Goal: Task Accomplishment & Management: Manage account settings

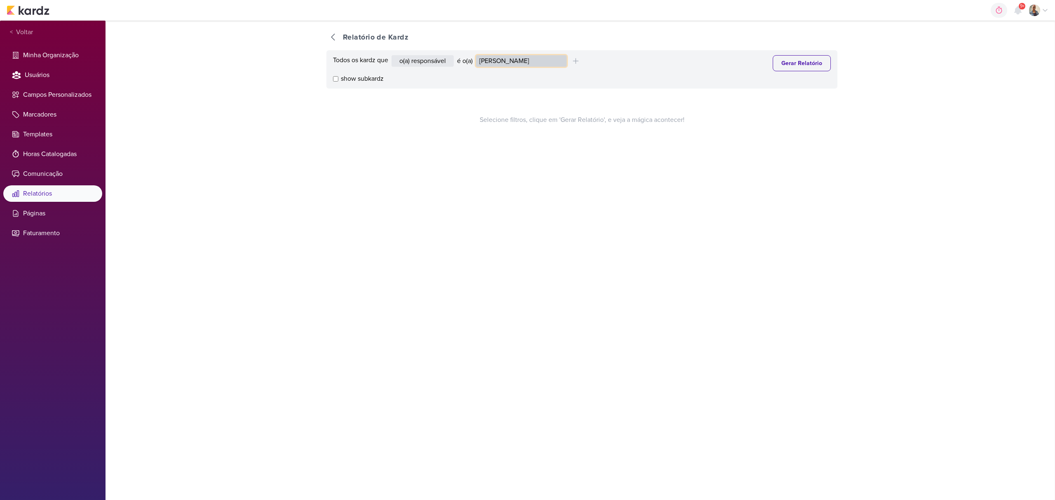
click at [505, 66] on select "Alessandra Gomes Aline Gimenez Graciano Caroline Traven De Andrade Distribuição…" at bounding box center [521, 61] width 91 height 12
select select "4246"
click at [478, 55] on select "Alessandra Gomes Aline Gimenez Graciano Caroline Traven De Andrade Distribuição…" at bounding box center [521, 61] width 91 height 12
click at [792, 65] on button "Gerar Relatório" at bounding box center [802, 63] width 58 height 16
select select "1389"
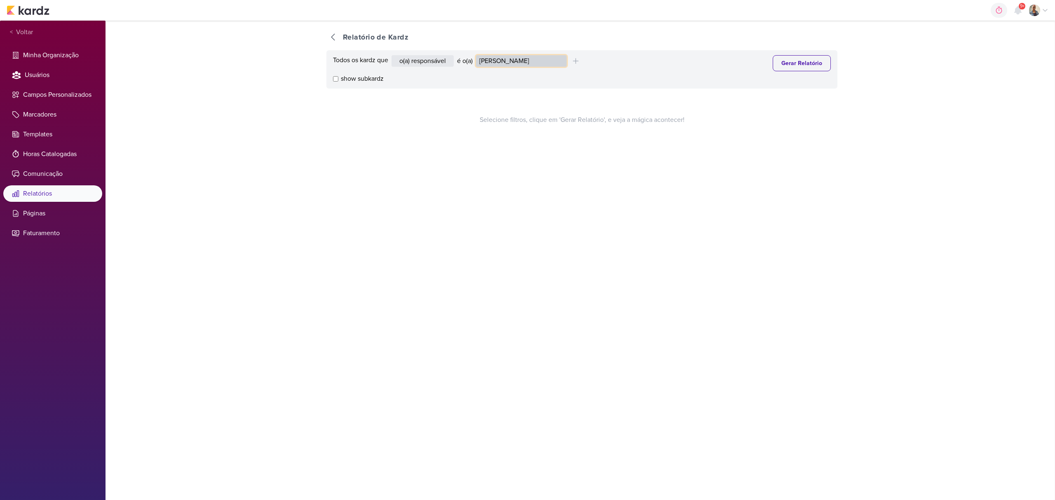
click at [507, 60] on select "Alessandra Gomes Aline Gimenez Graciano Caroline Traven De Andrade Distribuição…" at bounding box center [521, 61] width 91 height 12
select select "4230"
click at [478, 55] on select "Alessandra Gomes Aline Gimenez Graciano Caroline Traven De Andrade Distribuição…" at bounding box center [521, 61] width 91 height 12
click at [773, 69] on button "Gerar Relatório" at bounding box center [802, 63] width 58 height 16
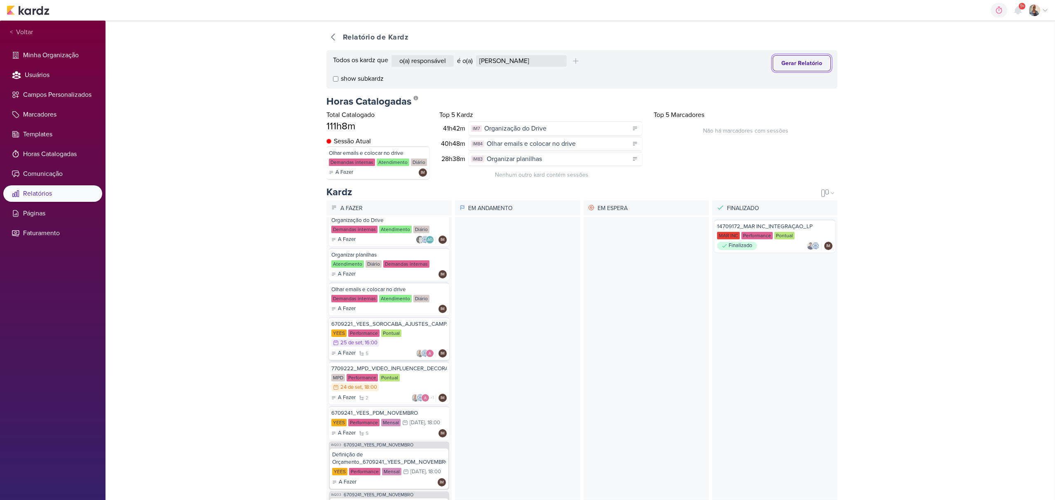
scroll to position [165, 0]
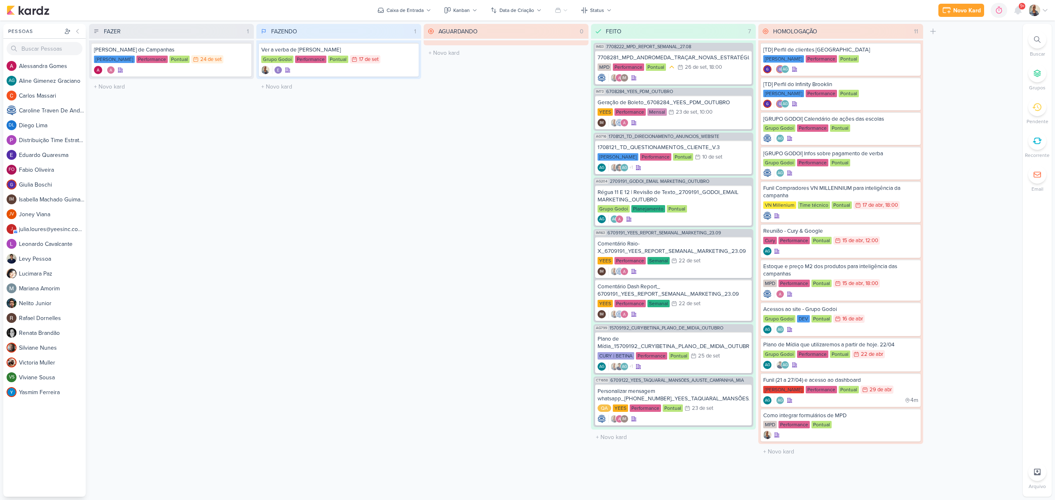
click at [1033, 35] on div at bounding box center [1038, 40] width 18 height 18
paste input "6709235"
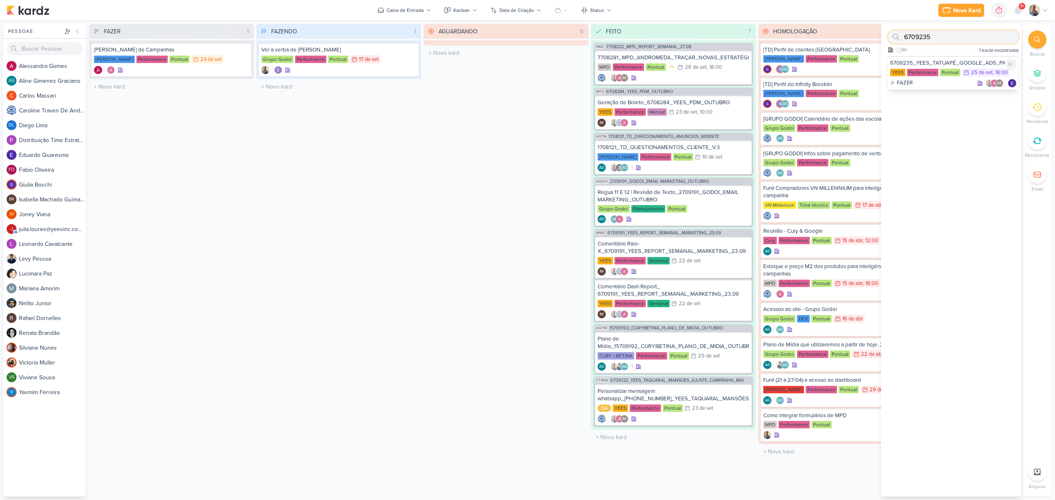
type input "6709235"
click at [930, 58] on div "6709235_YEES_TATUAPÉ_GOOGLE_ADS_PALAVRAS_CHAVE_LOCALIZAÇÃO YEES Performance Pon…" at bounding box center [953, 73] width 131 height 34
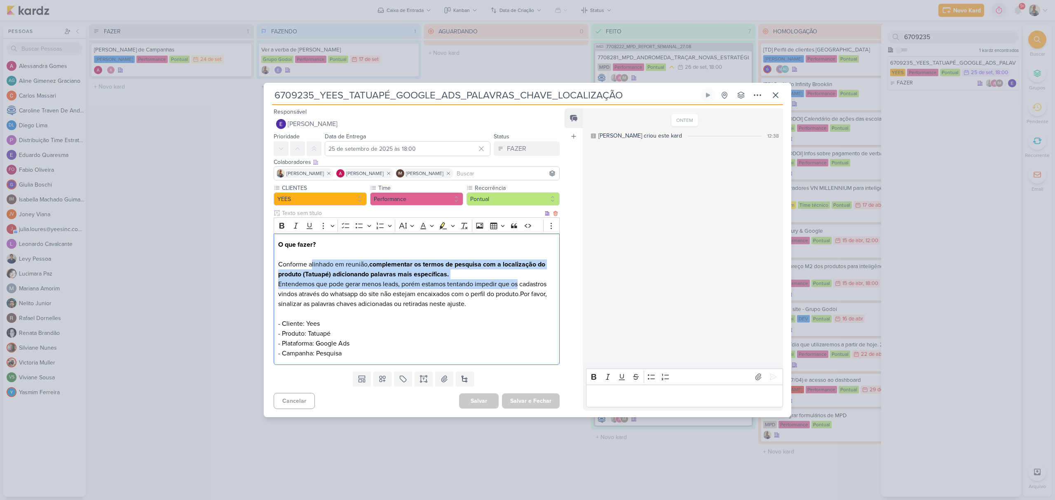
drag, startPoint x: 311, startPoint y: 269, endPoint x: 520, endPoint y: 288, distance: 210.3
click at [520, 288] on p "O que fazer? Conforme alinhado em reunião, complementar os termos de pesquisa c…" at bounding box center [416, 299] width 277 height 119
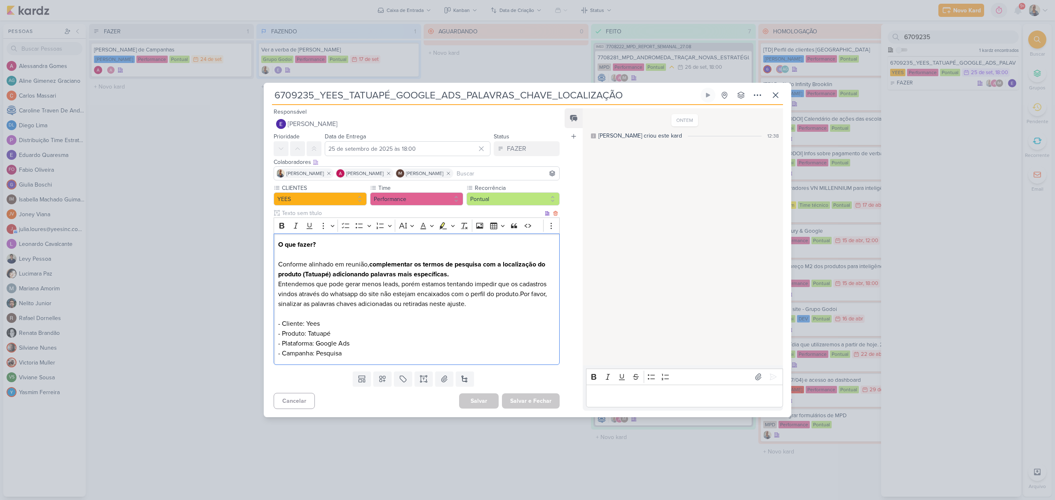
click at [468, 313] on p "O que fazer? Conforme alinhado em reunião, complementar os termos de pesquisa c…" at bounding box center [416, 299] width 277 height 119
drag, startPoint x: 319, startPoint y: 279, endPoint x: 446, endPoint y: 278, distance: 127.0
click at [446, 278] on p "O que fazer? Conforme alinhado em reunião, complementar os termos de pesquisa c…" at bounding box center [416, 299] width 277 height 119
click at [393, 299] on p "O que fazer? Conforme alinhado em reunião, complementar os termos de pesquisa c…" at bounding box center [416, 299] width 277 height 119
drag, startPoint x: 329, startPoint y: 284, endPoint x: 513, endPoint y: 284, distance: 184.7
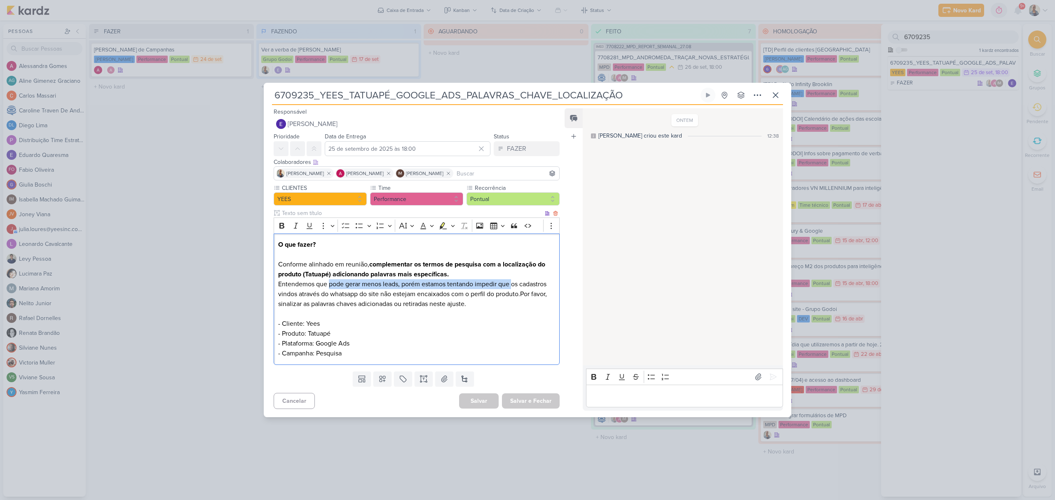
click at [513, 284] on p "O que fazer? Conforme alinhado em reunião, complementar os termos de pesquisa c…" at bounding box center [416, 299] width 277 height 119
click at [477, 302] on p "O que fazer? Conforme alinhado em reunião, complementar os termos de pesquisa c…" at bounding box center [416, 299] width 277 height 119
drag, startPoint x: 359, startPoint y: 307, endPoint x: 498, endPoint y: 299, distance: 139.5
click at [496, 299] on p "O que fazer? Conforme alinhado em reunião, complementar os termos de pesquisa c…" at bounding box center [416, 299] width 277 height 119
click at [493, 307] on p "O que fazer? Conforme alinhado em reunião, complementar os termos de pesquisa c…" at bounding box center [416, 299] width 277 height 119
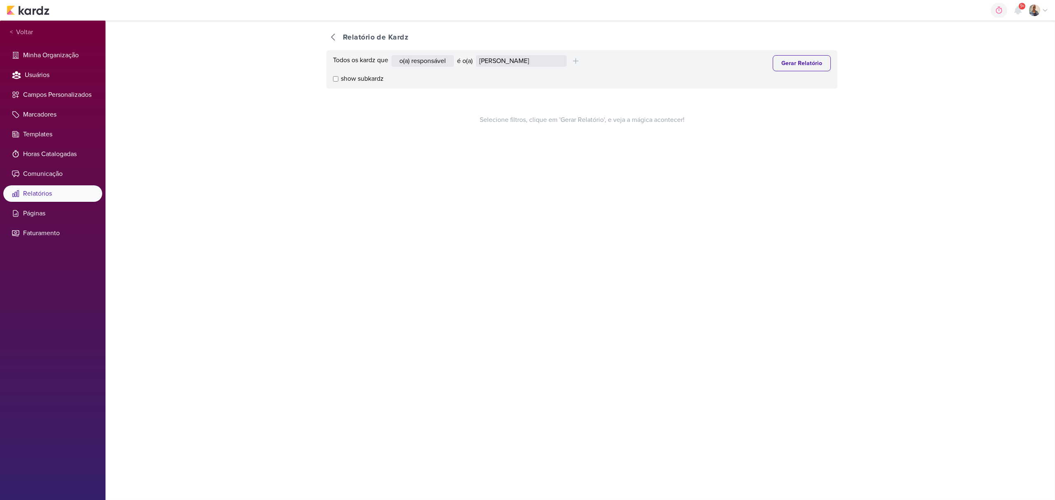
click at [509, 51] on div "Todos os kardz que o(a) responsável contém o marcador contém o campo é o(a) Ale…" at bounding box center [582, 69] width 511 height 38
click at [523, 62] on select "Alessandra Gomes Aline Gimenez Graciano Caroline Traven De Andrade Distribuição…" at bounding box center [521, 61] width 91 height 12
click at [478, 55] on select "Alessandra Gomes Aline Gimenez Graciano Caroline Traven De Andrade Distribuição…" at bounding box center [521, 61] width 91 height 12
click at [541, 53] on div "Todos os kardz que o(a) responsável contém o marcador contém o campo é o(a) Ale…" at bounding box center [582, 69] width 511 height 38
click at [543, 63] on select "Alessandra Gomes Aline Gimenez Graciano Caroline Traven De Andrade Distribuição…" at bounding box center [521, 61] width 91 height 12
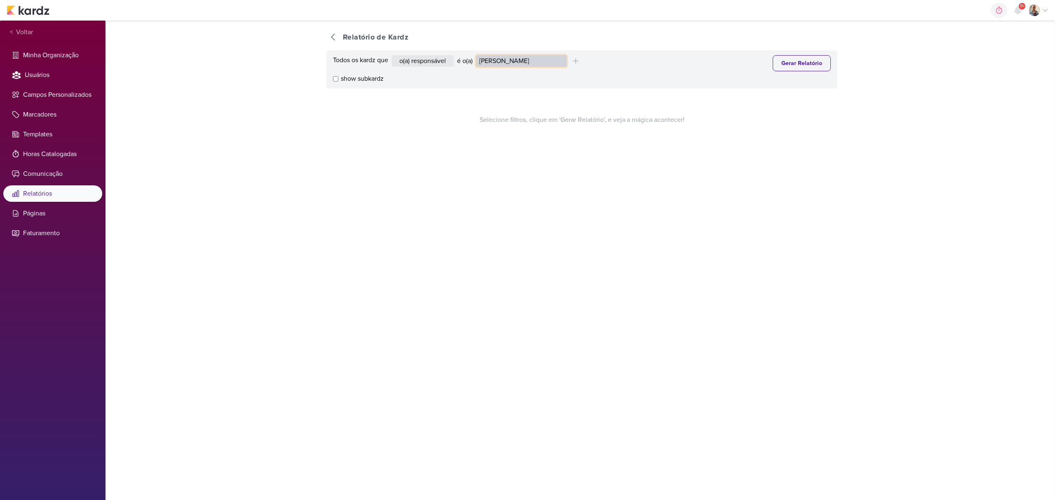
select select "4230"
click at [478, 55] on select "Alessandra Gomes Aline Gimenez Graciano Caroline Traven De Andrade Distribuição…" at bounding box center [521, 61] width 91 height 12
click at [789, 65] on button "Gerar Relatório" at bounding box center [802, 63] width 58 height 16
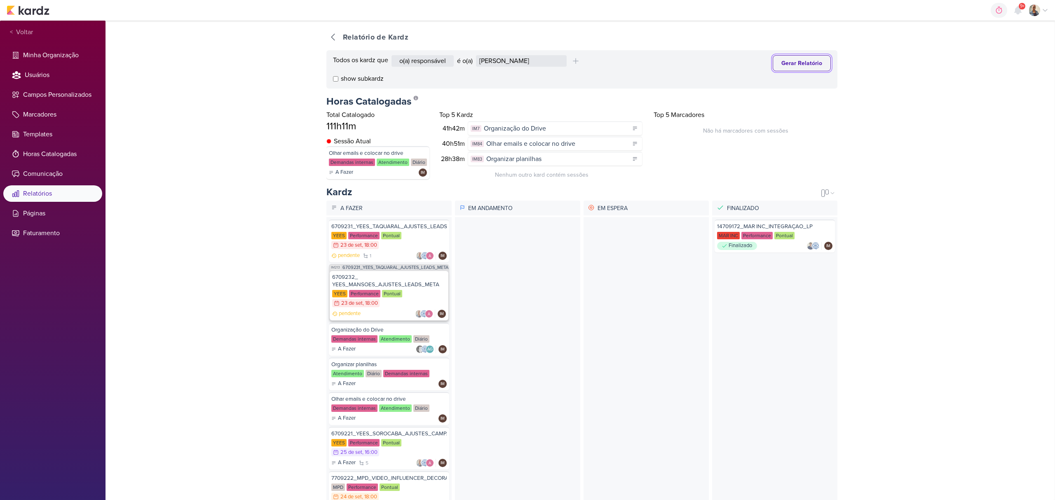
scroll to position [55, 0]
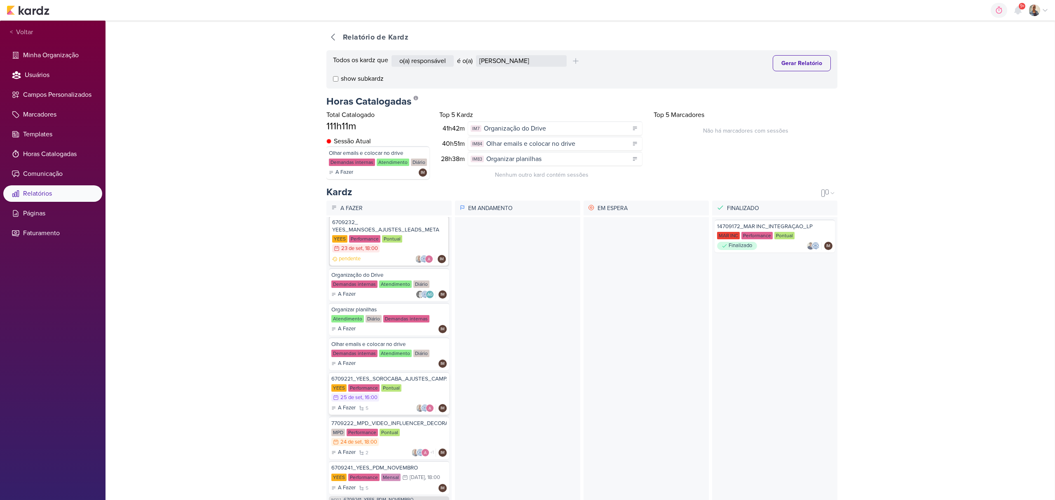
click at [406, 376] on div "6709221_YEES_SOROCABA_AJUSTES_CAMPANHAS_MIA" at bounding box center [388, 379] width 115 height 7
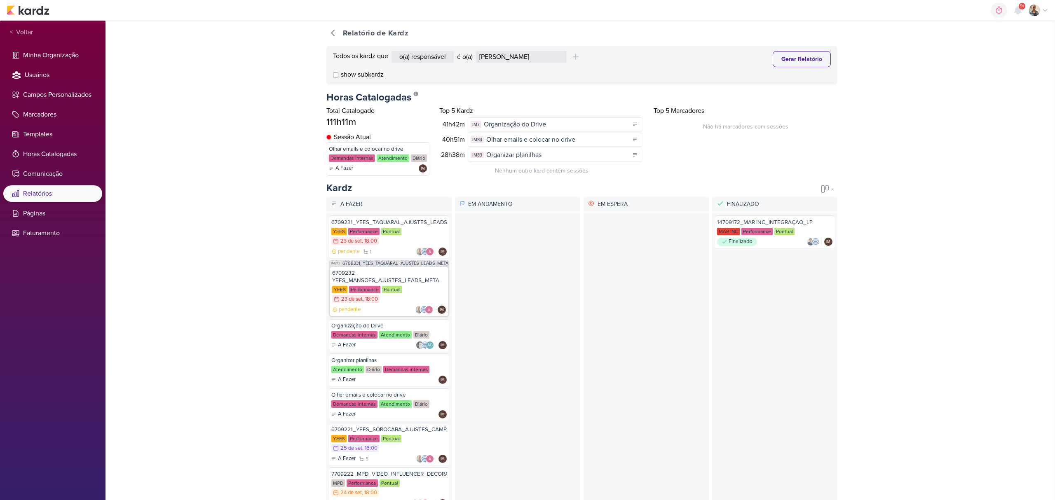
scroll to position [0, 0]
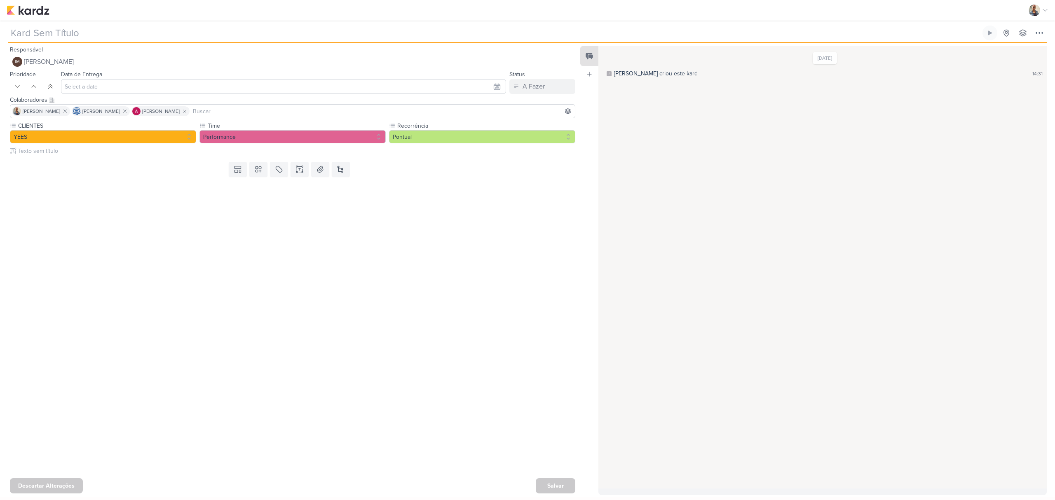
type input "6709221_YEES_SOROCABA_AJUSTES_CAMPANHAS_MIA"
type input "25 de setembro de 2025 às 16:00"
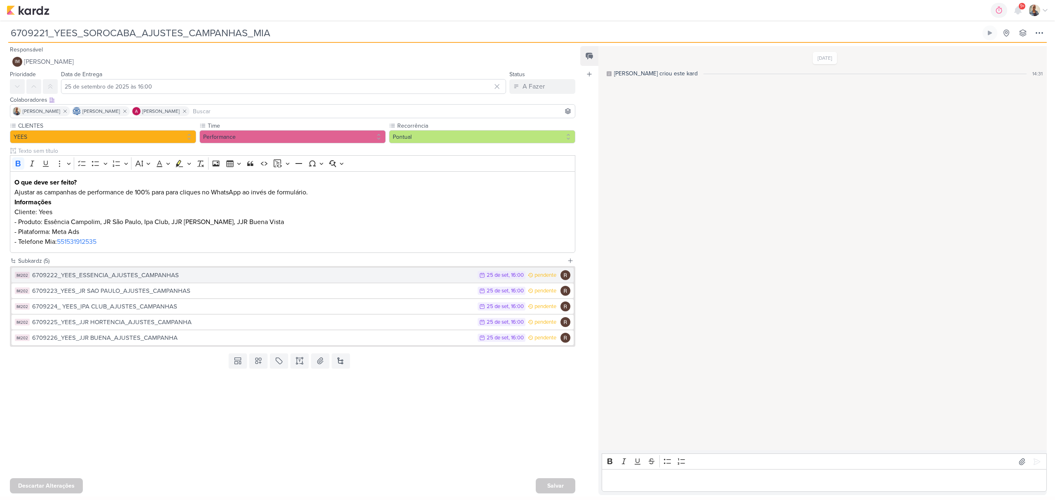
click at [174, 278] on div "6709222_YEES_ESSENCIA_AJUSTES_CAMPANHAS" at bounding box center [253, 275] width 442 height 9
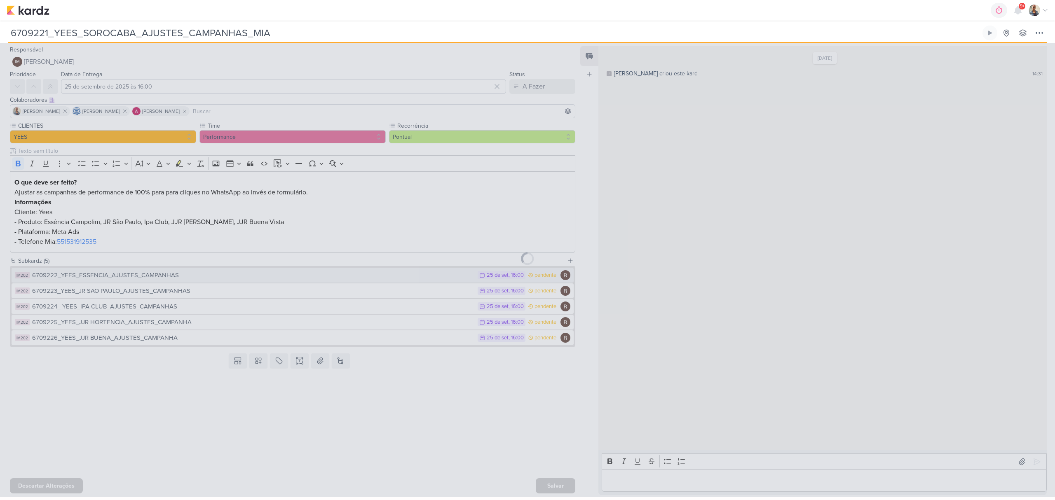
type input "6709222_YEES_ESSENCIA_AJUSTES_CAMPANHAS"
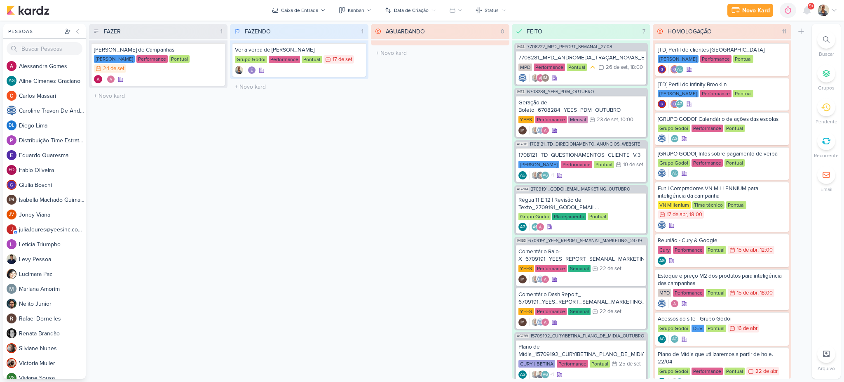
click at [835, 12] on icon at bounding box center [834, 10] width 7 height 7
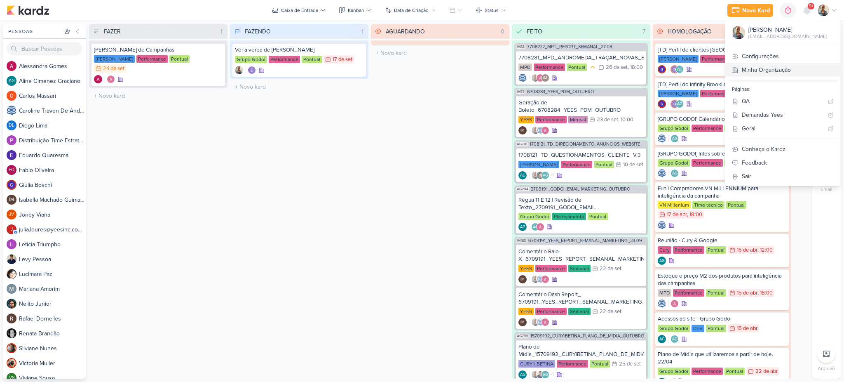
click at [793, 65] on link "Minha Organização" at bounding box center [783, 70] width 115 height 14
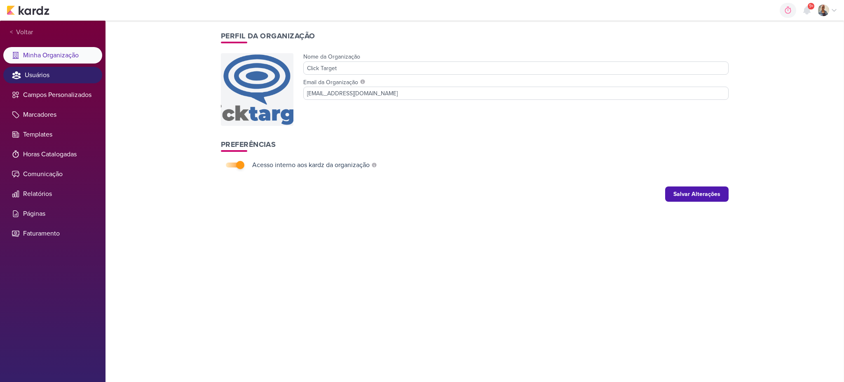
click at [75, 75] on li "Usuários" at bounding box center [52, 75] width 99 height 16
